Goal: Transaction & Acquisition: Purchase product/service

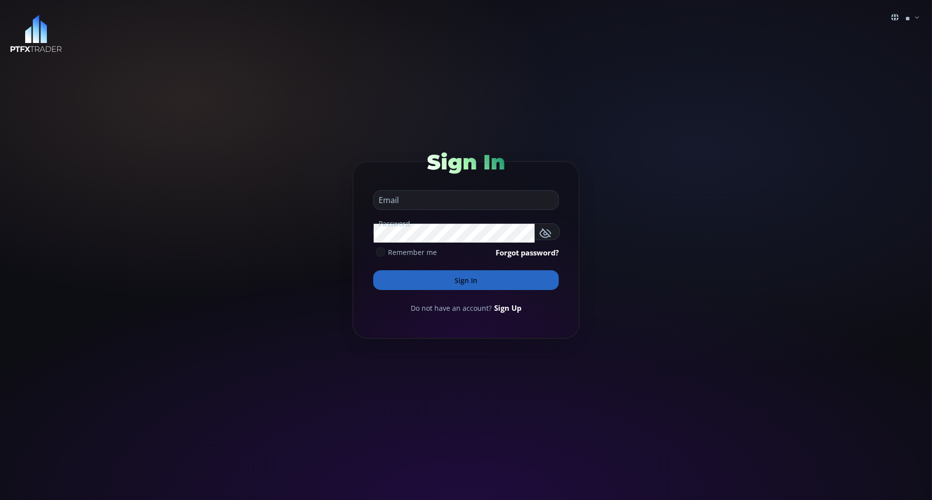
type input "**********"
click at [387, 279] on button "Sign In" at bounding box center [466, 280] width 186 height 20
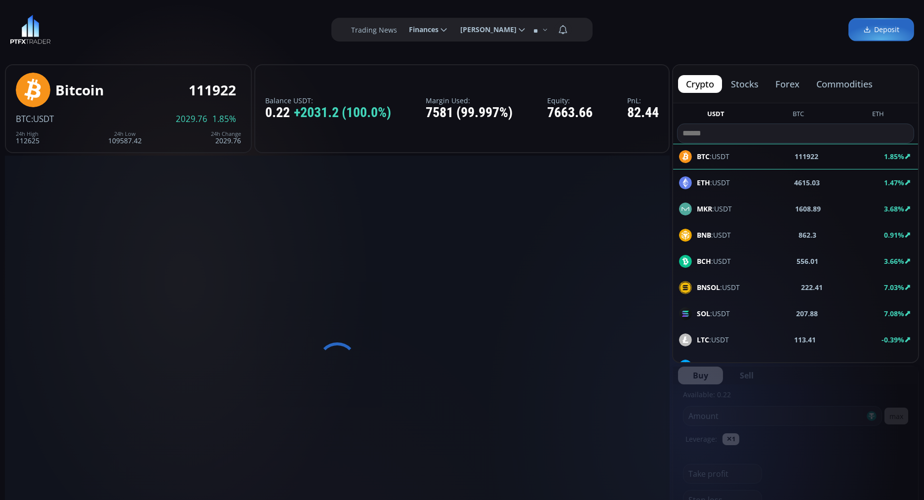
click at [835, 79] on button "commodities" at bounding box center [844, 84] width 72 height 18
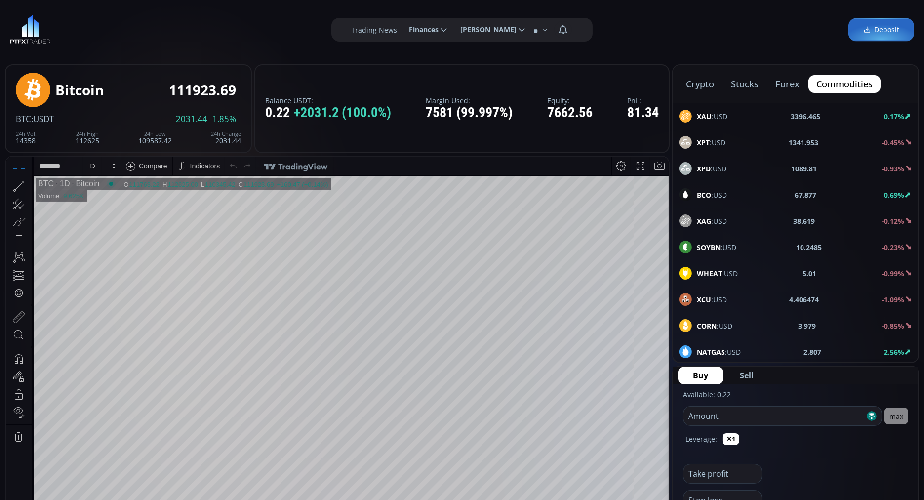
scroll to position [25, 0]
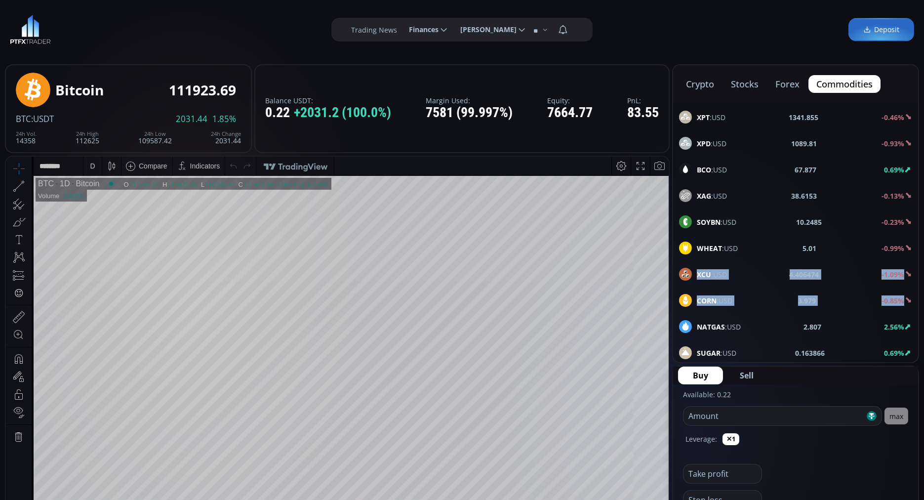
drag, startPoint x: 674, startPoint y: 321, endPoint x: 676, endPoint y: 268, distance: 53.3
click at [676, 268] on div "crypto stocks forex commodities XAU :USD 3396.586 0.17% XPT :USD 1341.855 -0.46…" at bounding box center [795, 213] width 247 height 299
click at [698, 163] on div "BCO :USD" at bounding box center [703, 169] width 48 height 13
